Goal: Navigation & Orientation: Find specific page/section

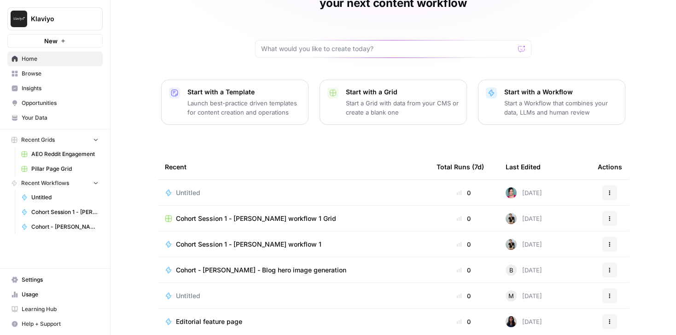
scroll to position [88, 0]
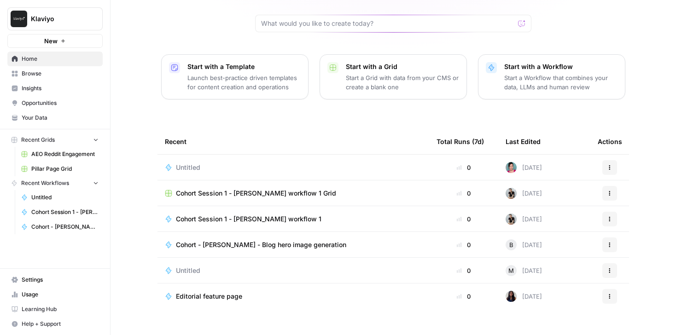
click at [205, 215] on span "Cohort Session 1 - [PERSON_NAME] workflow 1" at bounding box center [249, 219] width 146 height 9
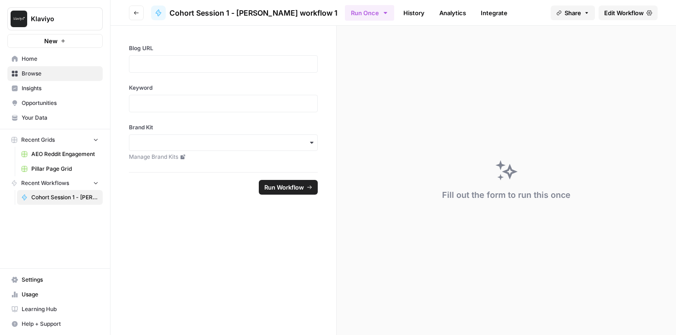
click at [132, 14] on button "Go back" at bounding box center [136, 13] width 15 height 15
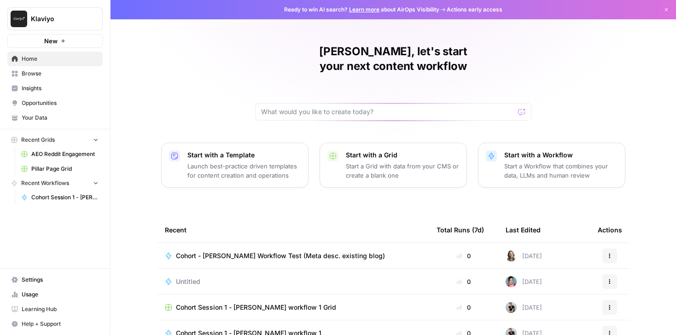
click at [56, 73] on span "Browse" at bounding box center [60, 74] width 77 height 8
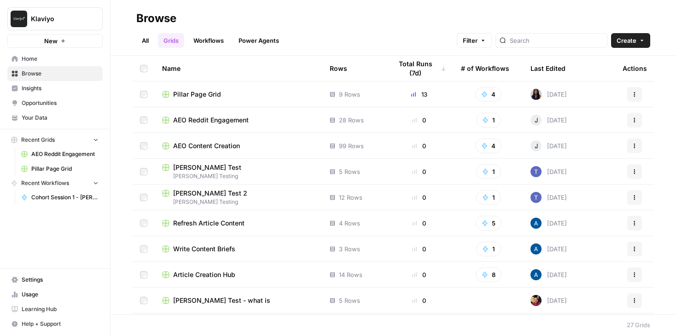
click at [212, 38] on link "Workflows" at bounding box center [208, 40] width 41 height 15
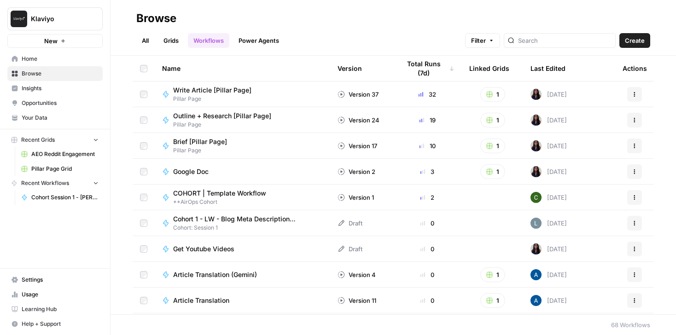
click at [150, 40] on link "All" at bounding box center [145, 40] width 18 height 15
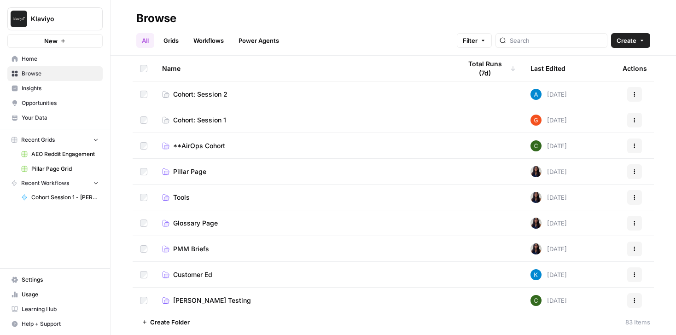
click at [198, 124] on span "Cohort: Session 1" at bounding box center [199, 120] width 53 height 9
